Goal: Navigation & Orientation: Find specific page/section

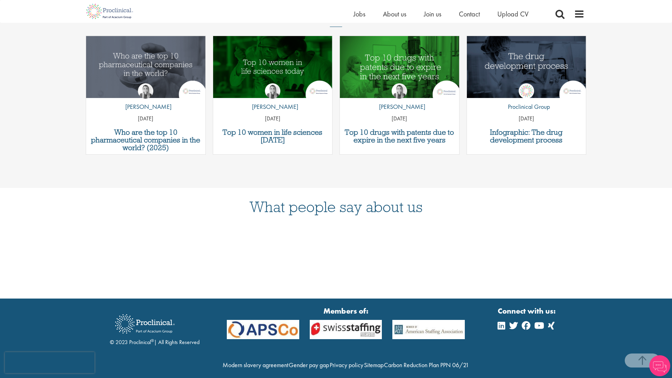
scroll to position [1127, 0]
